Goal: Transaction & Acquisition: Purchase product/service

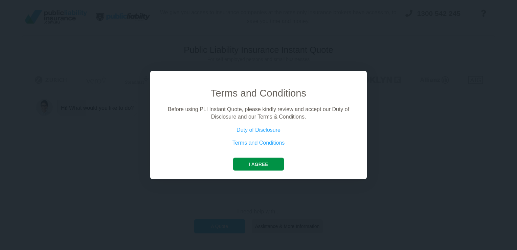
click at [271, 160] on button "I agree" at bounding box center [258, 163] width 50 height 13
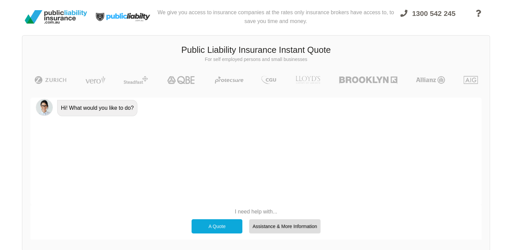
click at [220, 225] on div "A Quote" at bounding box center [217, 226] width 51 height 14
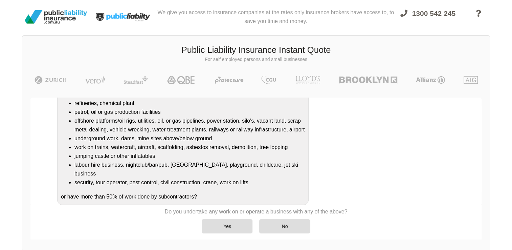
scroll to position [79, 0]
click at [301, 225] on div "No" at bounding box center [284, 226] width 51 height 14
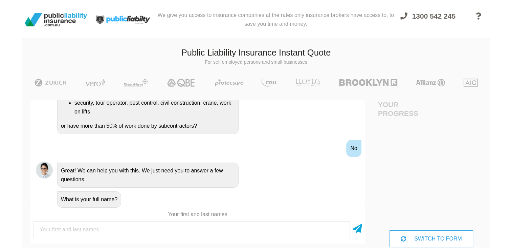
scroll to position [0, 0]
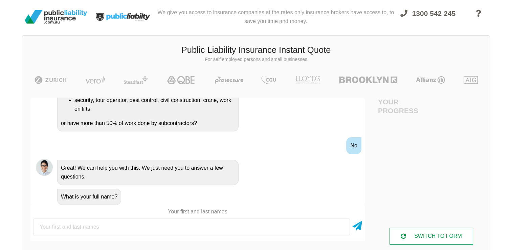
click at [418, 235] on div "SWITCH TO FORM" at bounding box center [432, 235] width 84 height 17
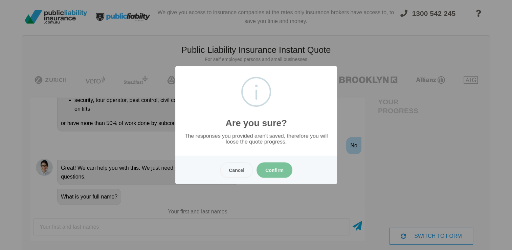
click at [268, 171] on button "Confirm" at bounding box center [275, 170] width 36 height 16
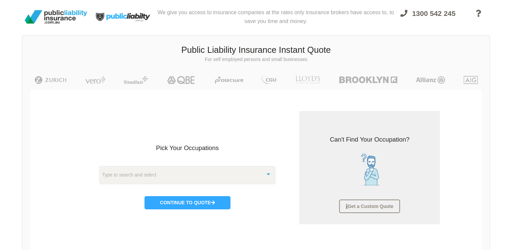
scroll to position [17, 0]
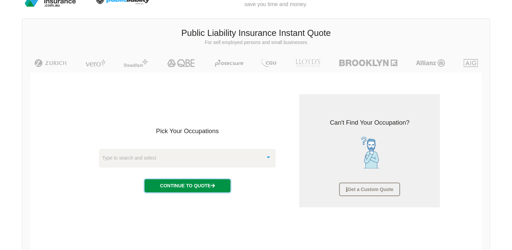
click at [179, 187] on button "Continue to Quote" at bounding box center [188, 185] width 86 height 13
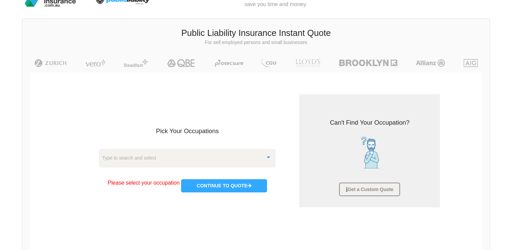
click at [268, 157] on div at bounding box center [269, 156] width 14 height 15
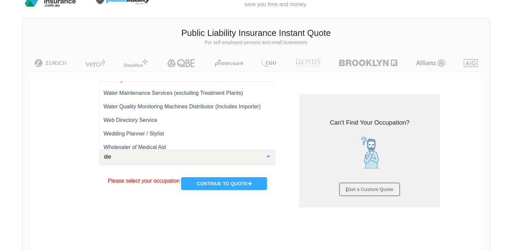
scroll to position [0, 0]
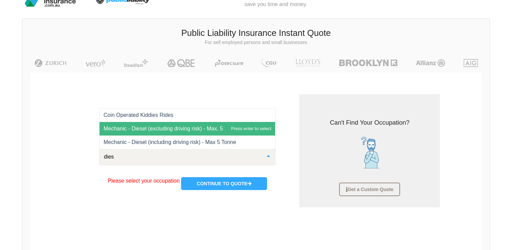
click at [135, 129] on span "Mechanic - Diesel (excluding driving risk) - Max. 5 Tonne" at bounding box center [172, 129] width 136 height 6
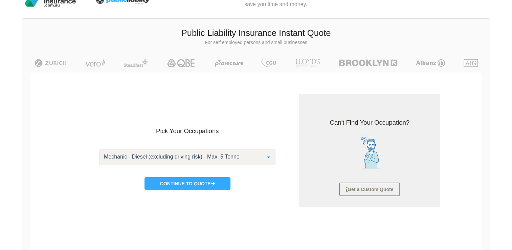
click at [271, 156] on div at bounding box center [269, 156] width 14 height 15
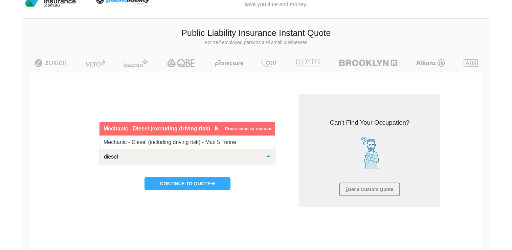
click at [238, 127] on span "Mechanic - Diesel (excluding driving risk) - Max. 5 Tonne" at bounding box center [187, 129] width 176 height 14
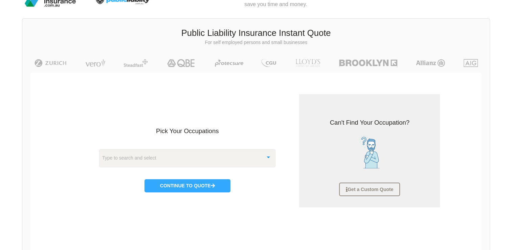
click at [197, 158] on div "Type to search and select" at bounding box center [187, 158] width 177 height 18
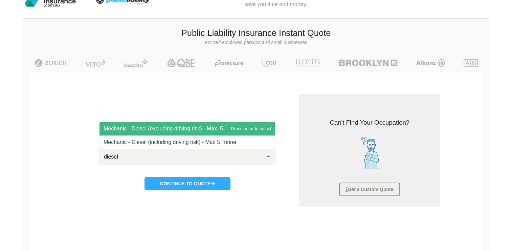
click at [196, 128] on span "Mechanic - Diesel (excluding driving risk) - Max. 5 Tonne" at bounding box center [172, 129] width 136 height 6
type input "diesel"
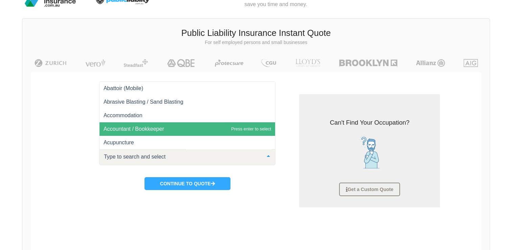
click at [268, 155] on div at bounding box center [269, 156] width 14 height 15
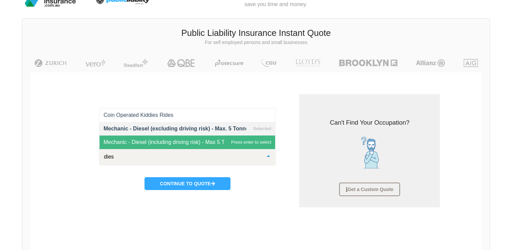
type input "diese"
click at [193, 138] on span "Mechanic - Diesel (including driving risk) - Max 5 Tonne" at bounding box center [187, 142] width 176 height 14
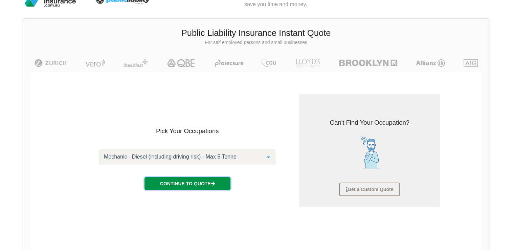
click at [206, 183] on button "Continue to Quote" at bounding box center [188, 183] width 86 height 13
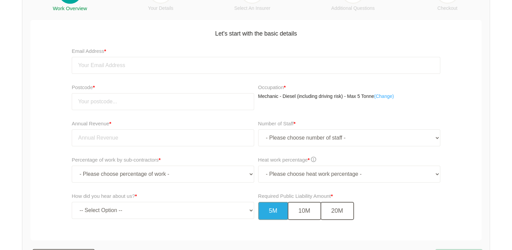
scroll to position [112, 0]
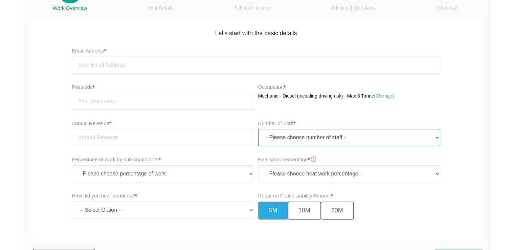
click at [435, 137] on select "- Please choose number of staff - 1 2 3 4 5 6 7 8 9 10 11+" at bounding box center [349, 137] width 182 height 17
select select "1"
click at [258, 129] on select "- Please choose number of staff - 1 2 3 4 5 6 7 8 9 10 11+" at bounding box center [349, 137] width 182 height 17
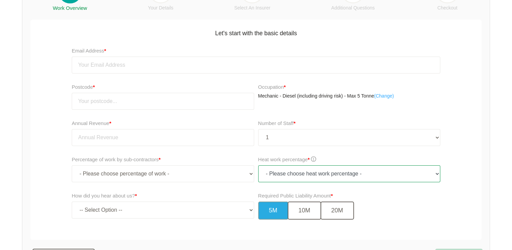
click at [437, 176] on select "- Please choose heat work percentage - 0% 0 to 5% Above 5%" at bounding box center [349, 173] width 182 height 17
select select "0"
click at [258, 165] on select "- Please choose heat work percentage - 0% 0 to 5% Above 5%" at bounding box center [349, 173] width 182 height 17
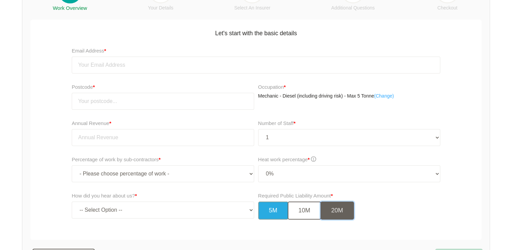
click at [336, 213] on button "20M" at bounding box center [337, 210] width 34 height 18
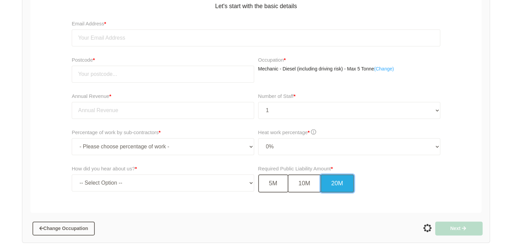
scroll to position [152, 0]
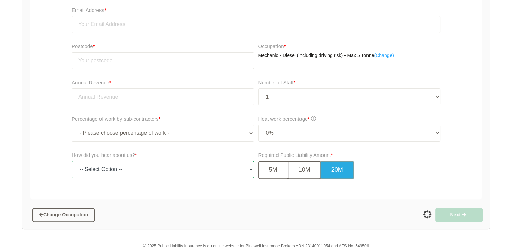
click at [249, 169] on select "-- Select Option -- TV Commercial Google Search Bing Search Referred by Someone…" at bounding box center [163, 169] width 182 height 17
select select "google"
click at [72, 161] on select "-- Select Option -- TV Commercial Google Search Bing Search Referred by Someone…" at bounding box center [163, 169] width 182 height 17
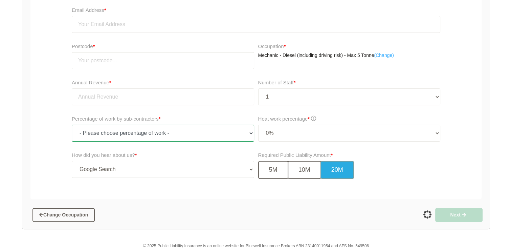
click at [250, 133] on select "- Please choose percentage of work - 0% 0 to 9.99% 10% to 19.99% 20% to 29.99% …" at bounding box center [163, 133] width 182 height 17
select select ">50"
click at [72, 125] on select "- Please choose percentage of work - 0% 0 to 9.99% 10% to 19.99% 20% to 29.99% …" at bounding box center [163, 133] width 182 height 17
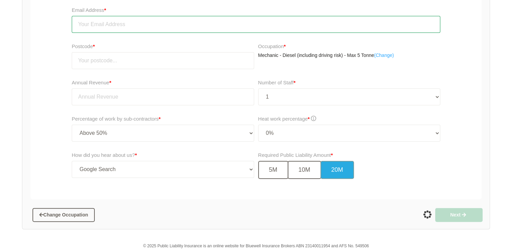
click at [208, 26] on input "email" at bounding box center [256, 24] width 369 height 17
type input "[EMAIL_ADDRESS][DOMAIN_NAME]"
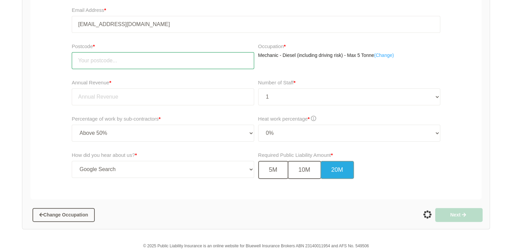
click at [146, 58] on input "number" at bounding box center [163, 60] width 182 height 17
click at [245, 62] on input "4739" at bounding box center [163, 60] width 182 height 17
type input "4740"
click at [245, 58] on input "4740" at bounding box center [163, 60] width 182 height 17
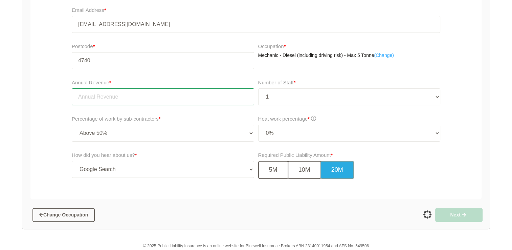
click at [169, 96] on input "tel" at bounding box center [163, 96] width 182 height 17
type input "3"
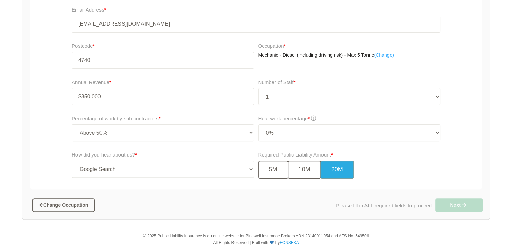
type input "350,000.00"
click at [511, 4] on div "We give you access to insurance companies at the rates only insurance brokers h…" at bounding box center [256, 21] width 512 height 412
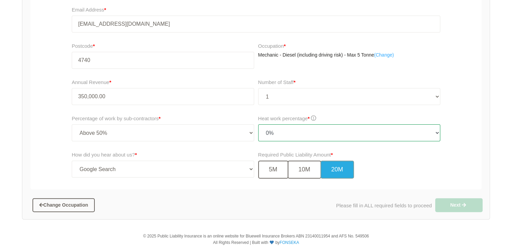
click at [438, 131] on select "- Please choose heat work percentage - 0% 0 to 5% Above 5%" at bounding box center [349, 132] width 182 height 17
click at [258, 124] on select "- Please choose heat work percentage - 0% 0 to 5% Above 5%" at bounding box center [349, 132] width 182 height 17
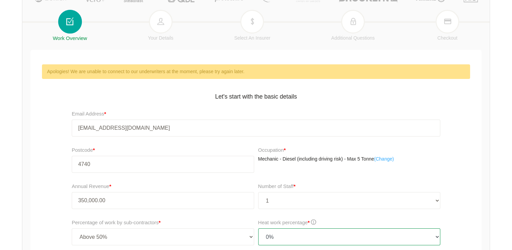
scroll to position [54, 0]
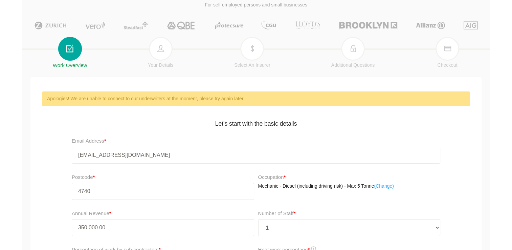
click at [165, 58] on li "Your Details" at bounding box center [160, 64] width 25 height 32
click at [246, 48] on div at bounding box center [255, 48] width 467 height 1
